Goal: Task Accomplishment & Management: Manage account settings

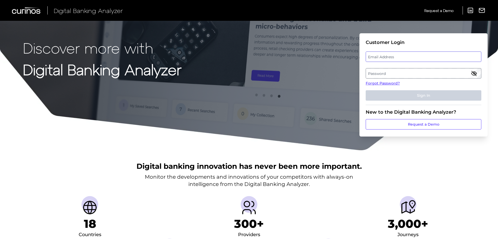
type input "[EMAIL_ADDRESS][DOMAIN_NAME]"
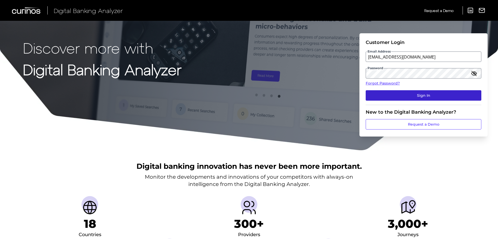
click at [439, 94] on button "Sign In" at bounding box center [424, 95] width 116 height 10
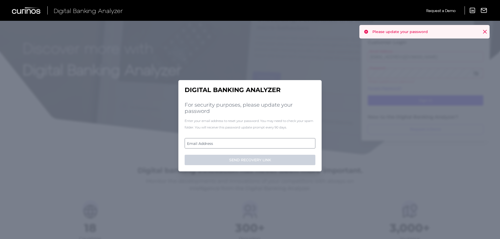
click at [232, 142] on label "Email Address" at bounding box center [250, 143] width 130 height 9
click at [232, 142] on input "email" at bounding box center [250, 143] width 131 height 10
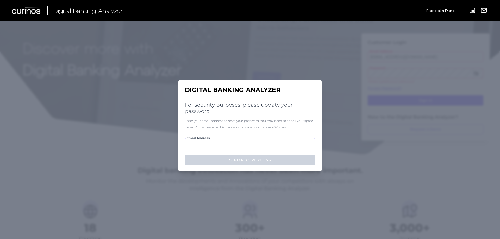
click at [208, 147] on input "Email Address" at bounding box center [250, 143] width 131 height 10
paste input "IWHzQdQ<k5daArddOR61"
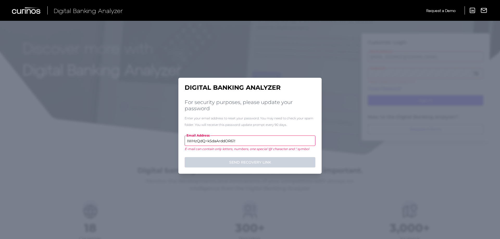
click at [207, 142] on input "IWHzQdQ<k5daArddOR61!" at bounding box center [250, 141] width 131 height 10
click at [235, 142] on input "IWHzQdQk5daArddOR61!" at bounding box center [250, 141] width 131 height 10
click at [241, 138] on input "IWHzQdQk5daArddOR61" at bounding box center [250, 141] width 131 height 10
drag, startPoint x: 239, startPoint y: 139, endPoint x: 157, endPoint y: 141, distance: 81.6
click at [157, 141] on div "Digital Banking Analyzer For security purposes, please update your password Ent…" at bounding box center [250, 130] width 500 height 219
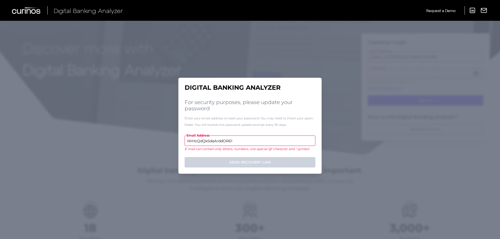
type input "IWHzQdQk5daArddOR61"
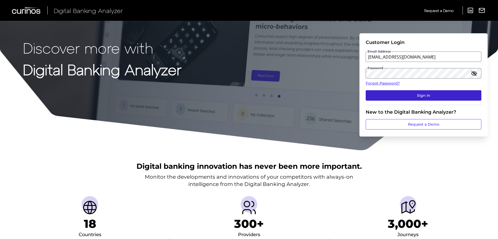
click at [414, 94] on button "Sign In" at bounding box center [424, 95] width 116 height 10
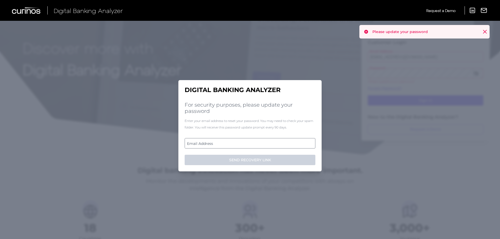
click at [229, 144] on label "Email Address" at bounding box center [250, 143] width 130 height 9
click at [229, 144] on input "email" at bounding box center [250, 143] width 131 height 10
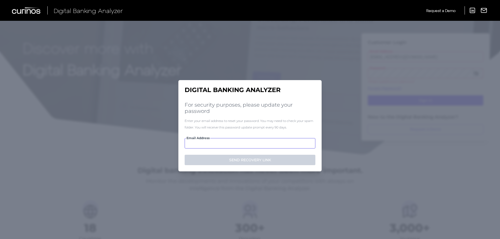
click at [229, 144] on input "Email Address" at bounding box center [250, 143] width 131 height 10
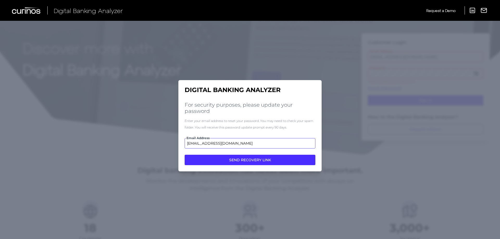
click at [197, 144] on input "mksuter@twinstarcu.com" at bounding box center [250, 143] width 131 height 10
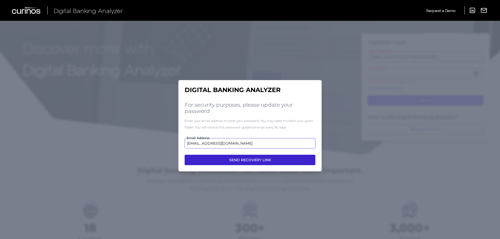
type input "[EMAIL_ADDRESS][DOMAIN_NAME]"
click at [252, 160] on button "SEND RECOVERY LINK" at bounding box center [250, 160] width 131 height 10
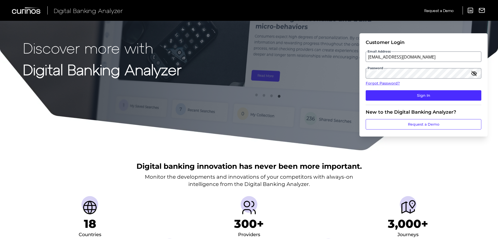
drag, startPoint x: 454, startPoint y: 172, endPoint x: 454, endPoint y: 166, distance: 5.5
click at [454, 171] on div "Digital banking innovation has never been more important. Monitor the developme…" at bounding box center [249, 221] width 498 height 141
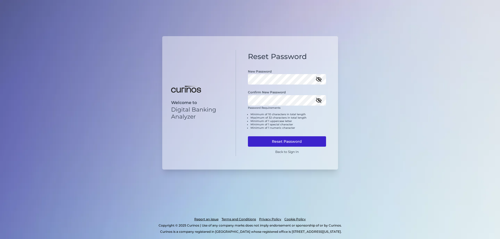
click at [287, 140] on button "Reset Password" at bounding box center [287, 141] width 78 height 10
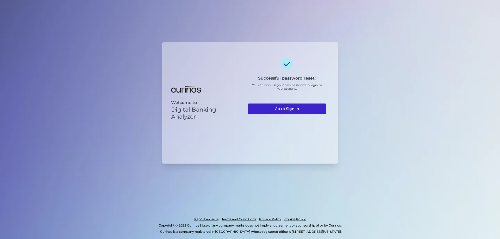
click at [288, 110] on link "Go to Sign In" at bounding box center [287, 109] width 78 height 10
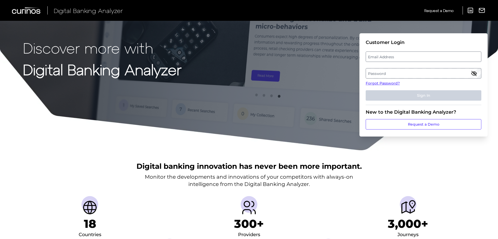
click at [394, 172] on div "Digital banking innovation has never been more important. Monitor the developme…" at bounding box center [249, 221] width 498 height 141
click at [401, 53] on label "Email Address" at bounding box center [423, 56] width 115 height 9
click at [401, 53] on input "email" at bounding box center [424, 57] width 116 height 10
click at [461, 72] on label "Password" at bounding box center [423, 73] width 115 height 9
click at [386, 57] on label "Email Address" at bounding box center [423, 56] width 115 height 9
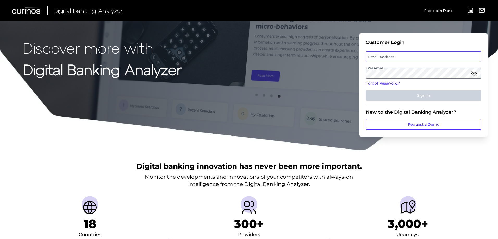
click at [386, 57] on input "email" at bounding box center [424, 57] width 116 height 10
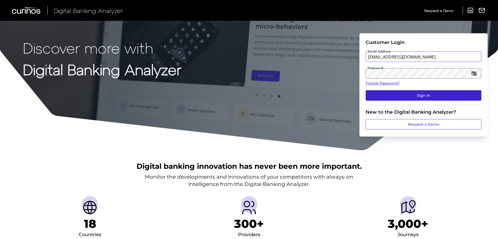
type input "[EMAIL_ADDRESS][DOMAIN_NAME]"
click at [428, 99] on button "Sign In" at bounding box center [424, 95] width 116 height 10
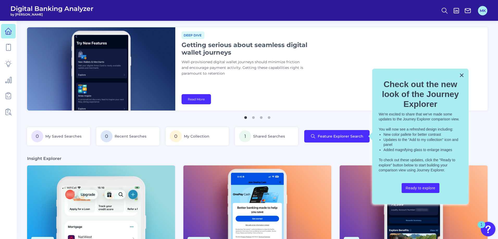
click at [481, 13] on button "MK" at bounding box center [482, 10] width 9 height 9
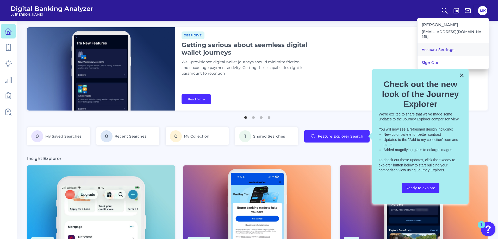
click at [458, 45] on link "Account Settings" at bounding box center [453, 49] width 71 height 13
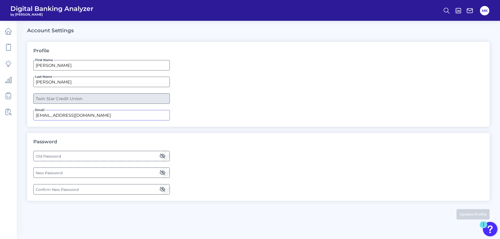
drag, startPoint x: 97, startPoint y: 114, endPoint x: 0, endPoint y: 119, distance: 97.2
click at [0, 119] on div "Digital Banking Analyzer by Curinos MK Account Settings Profile First Name [PER…" at bounding box center [250, 119] width 500 height 239
type input "[EMAIL_ADDRESS][DOMAIN_NAME]"
click at [461, 215] on button "Update Profile" at bounding box center [473, 214] width 33 height 10
click at [9, 31] on icon at bounding box center [8, 31] width 7 height 7
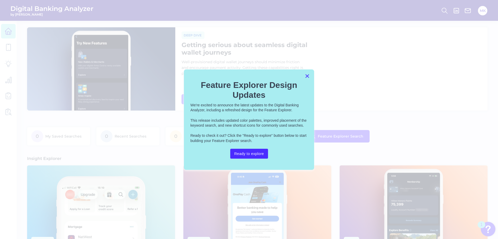
click at [308, 74] on button "×" at bounding box center [307, 76] width 5 height 8
